Goal: Transaction & Acquisition: Book appointment/travel/reservation

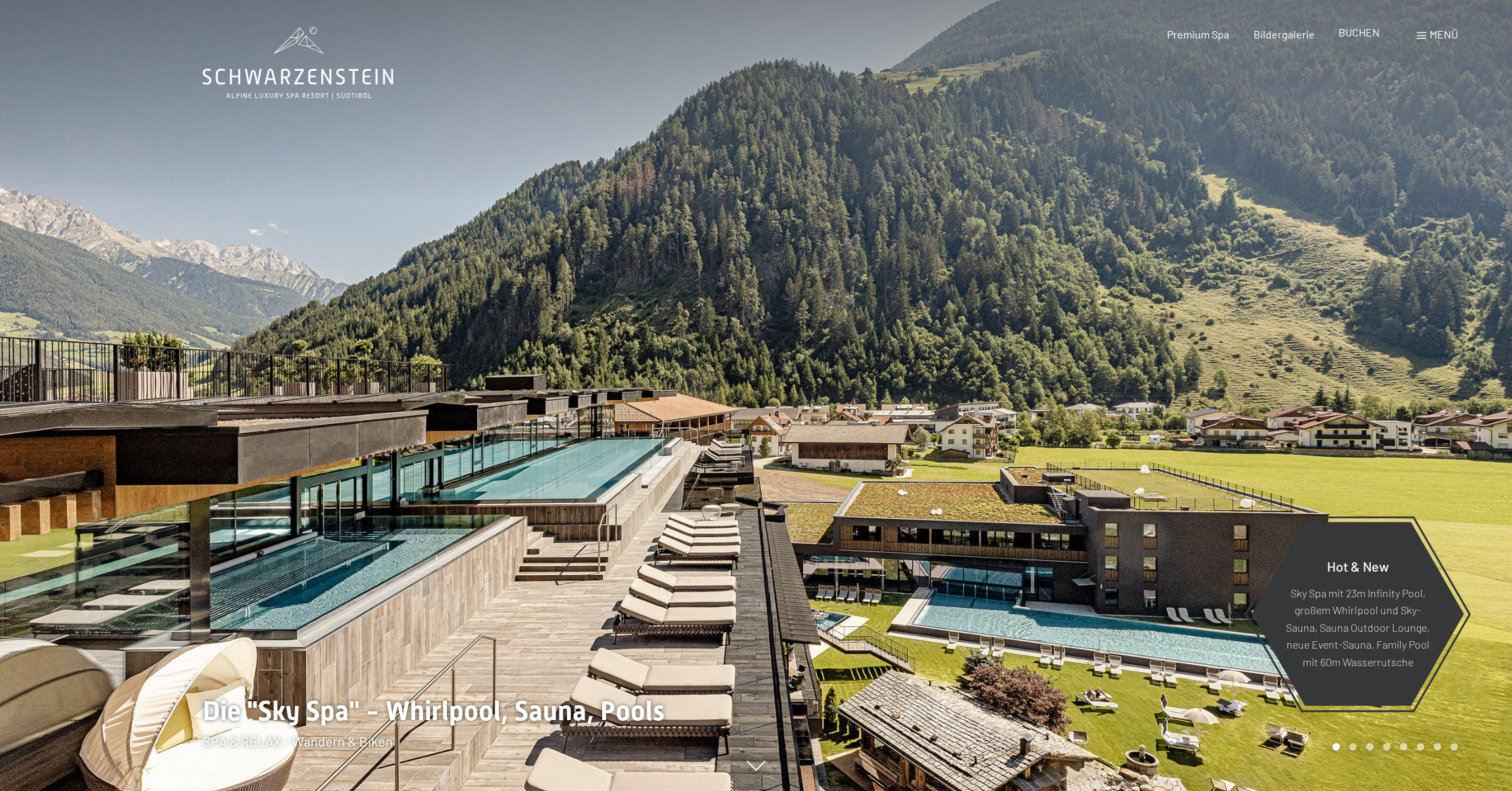
click at [1368, 32] on span "BUCHEN" at bounding box center [1359, 32] width 41 height 13
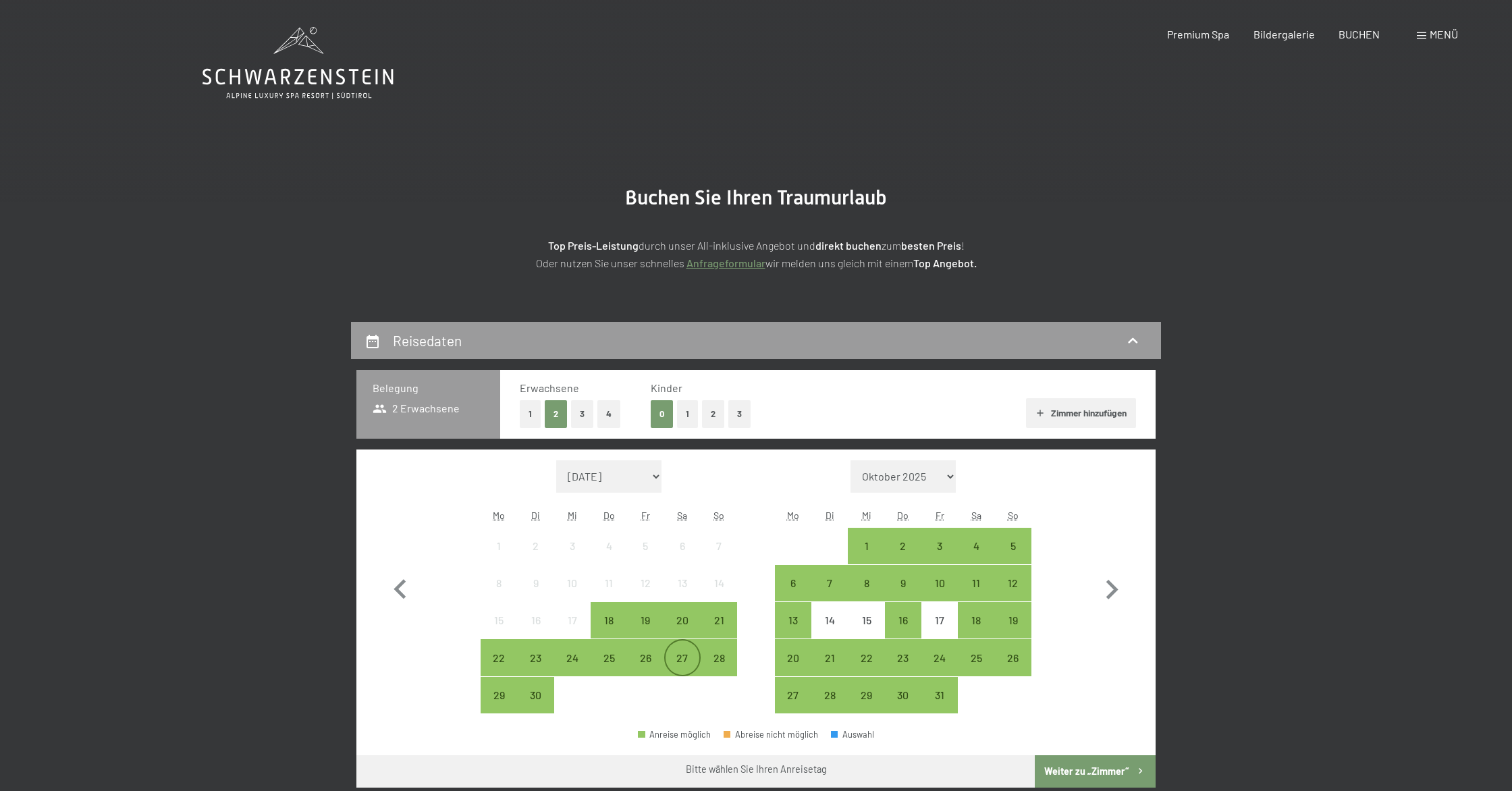
click at [676, 658] on div "27" at bounding box center [683, 670] width 34 height 34
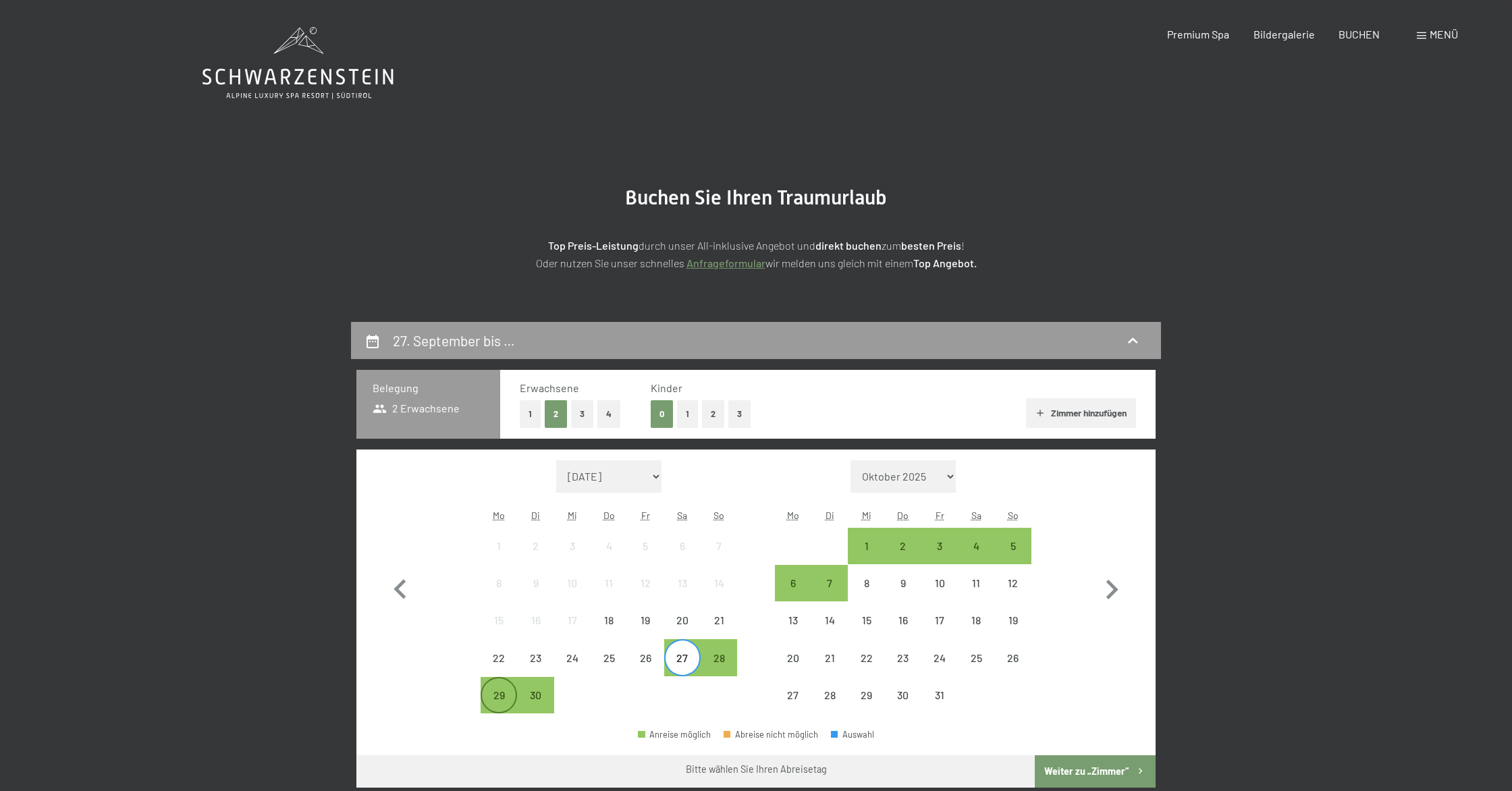
click at [501, 701] on div "29" at bounding box center [499, 707] width 34 height 34
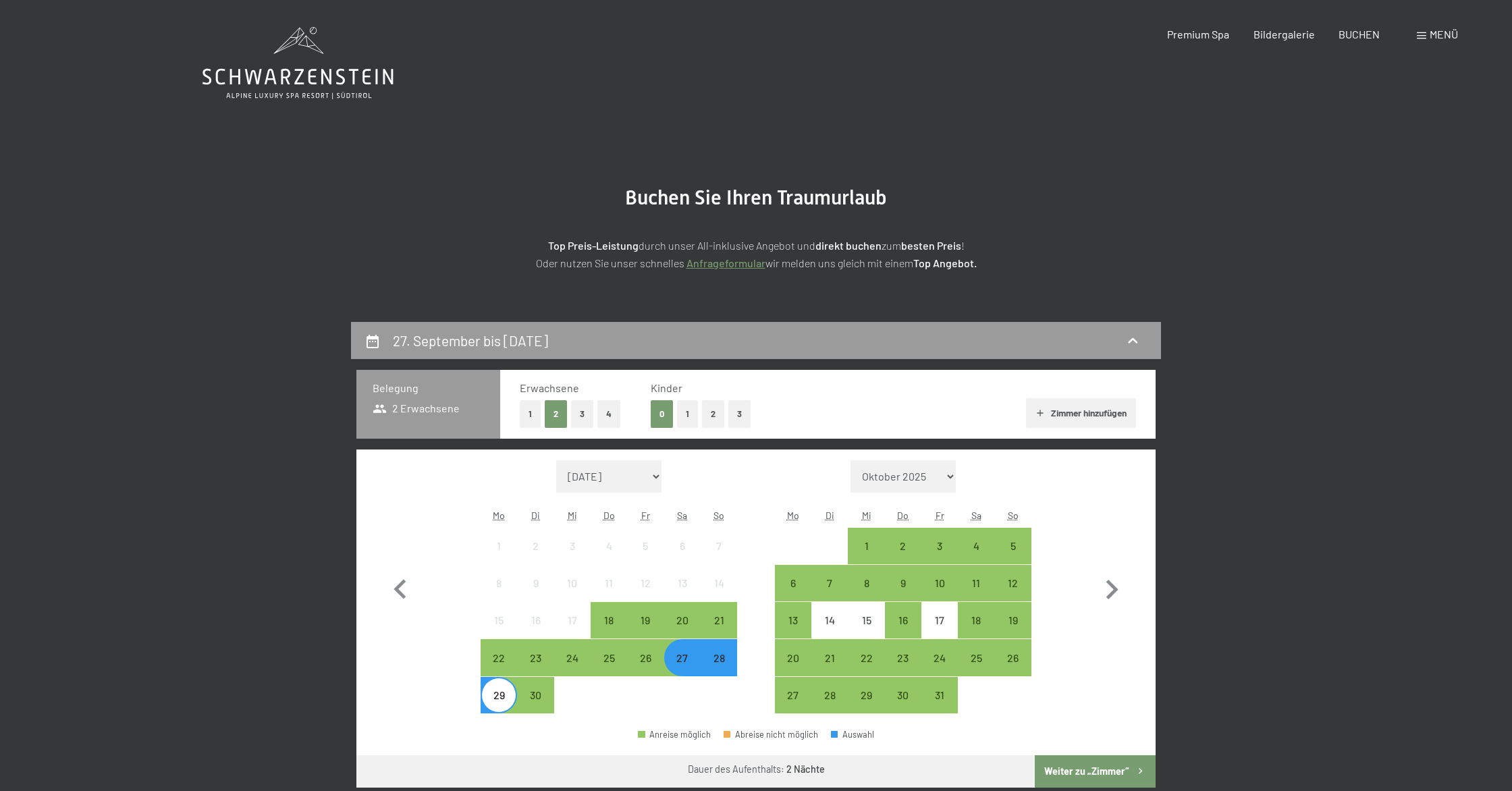
click at [684, 405] on button "1" at bounding box center [687, 414] width 21 height 28
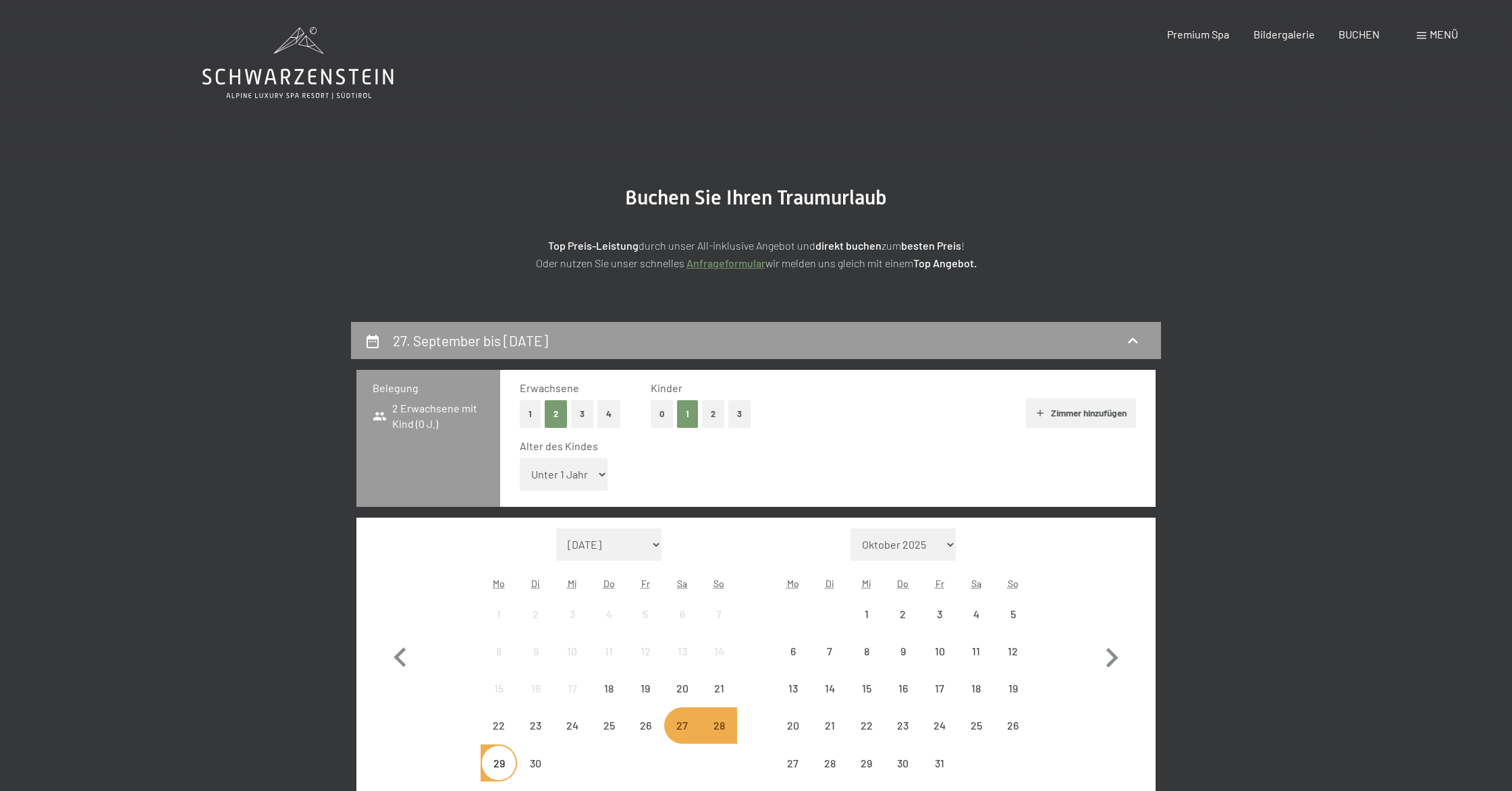
click at [562, 483] on select "Unter 1 Jahr 1 Jahr 2 Jahre 3 Jahre 4 Jahre 5 Jahre 6 Jahre 7 Jahre 8 Jahre 9 J…" at bounding box center [564, 475] width 88 height 32
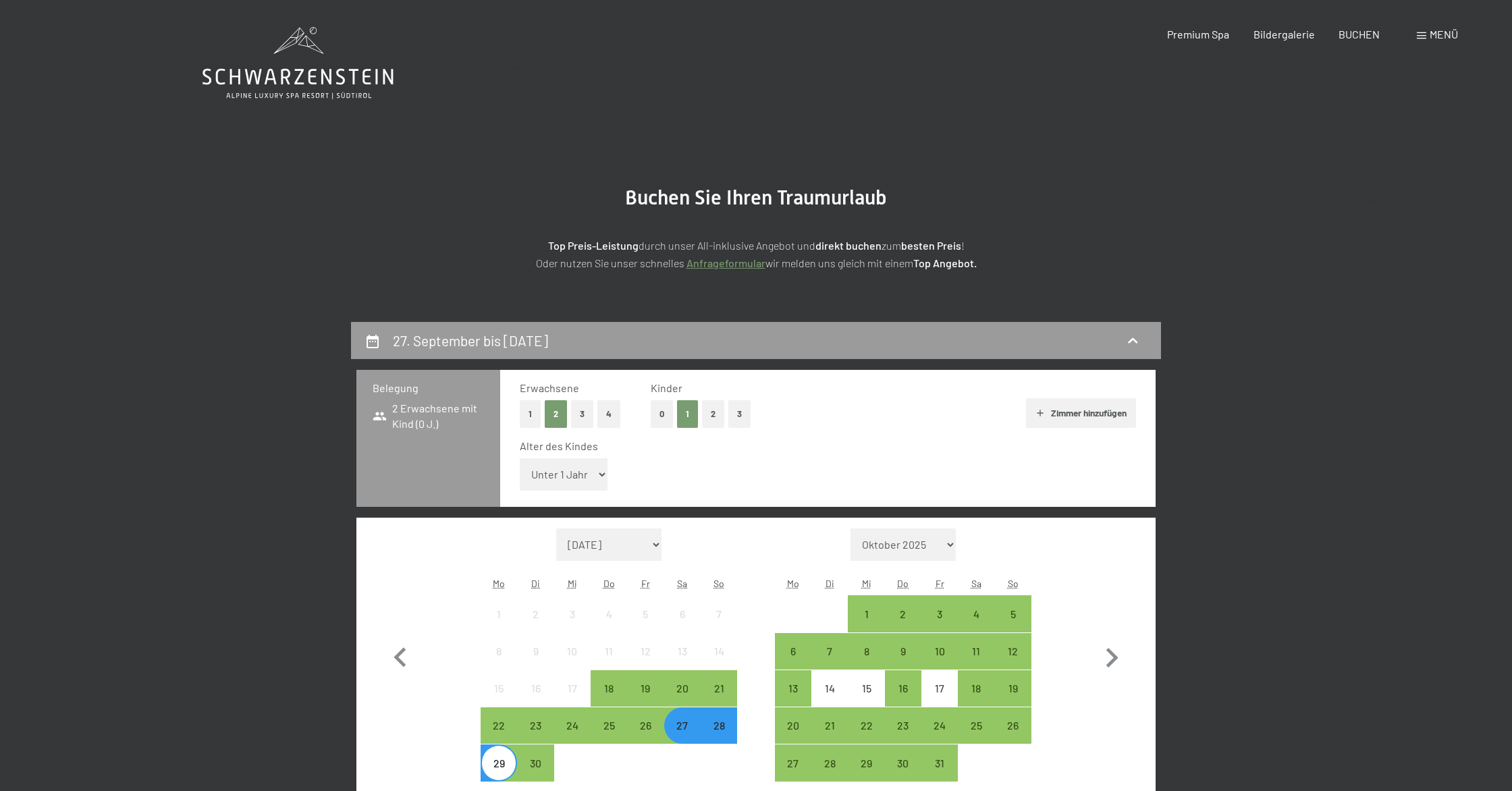
select select "8"
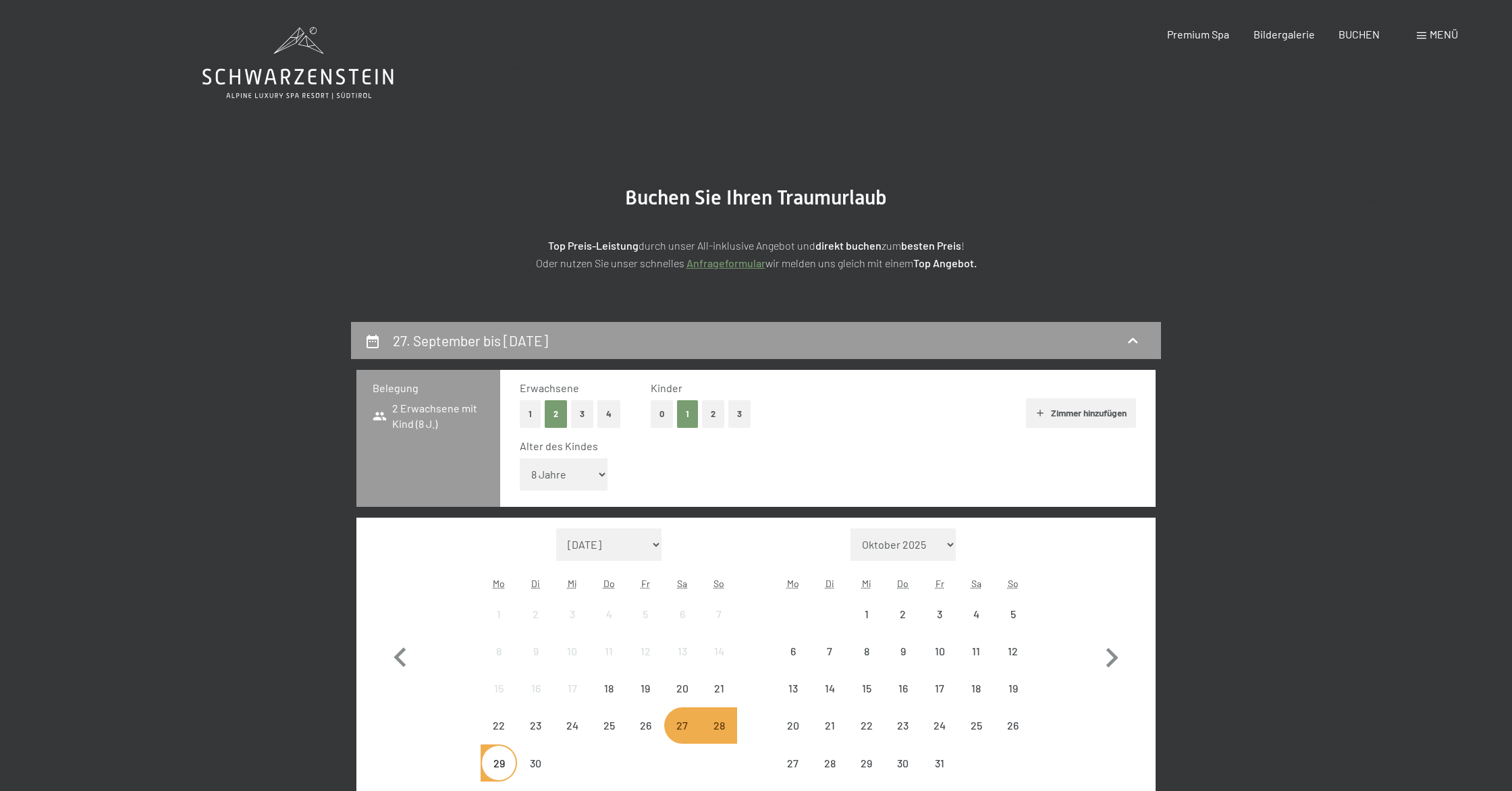
click at [1236, 499] on div "27. September bis [DATE] Belegung 2 Erwachsene mit Kind (8 J.) Erwachsene 1 2 3…" at bounding box center [756, 733] width 1023 height 822
